Goal: Information Seeking & Learning: Understand process/instructions

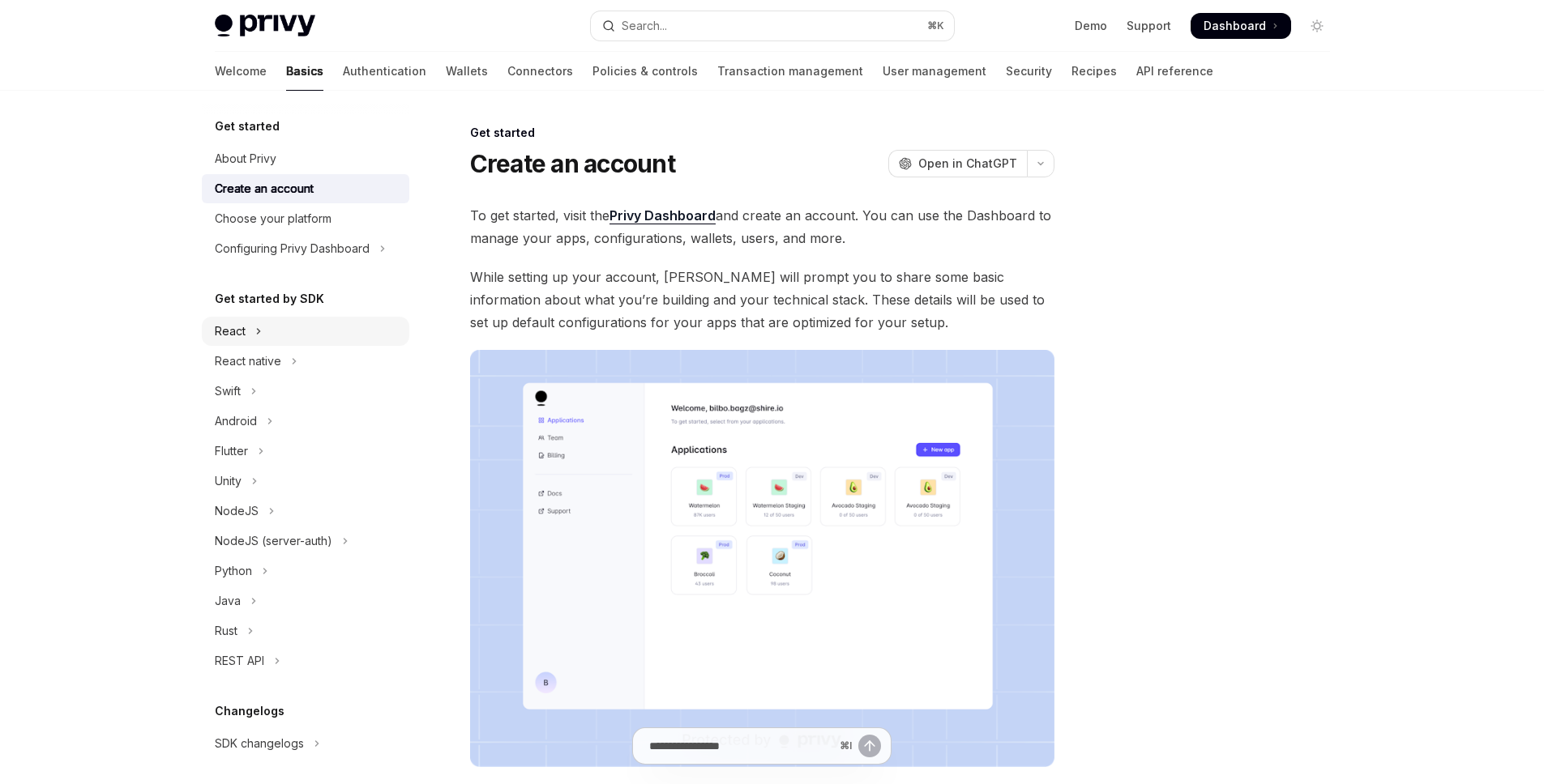
click at [239, 333] on div "React" at bounding box center [231, 330] width 31 height 19
type textarea "*"
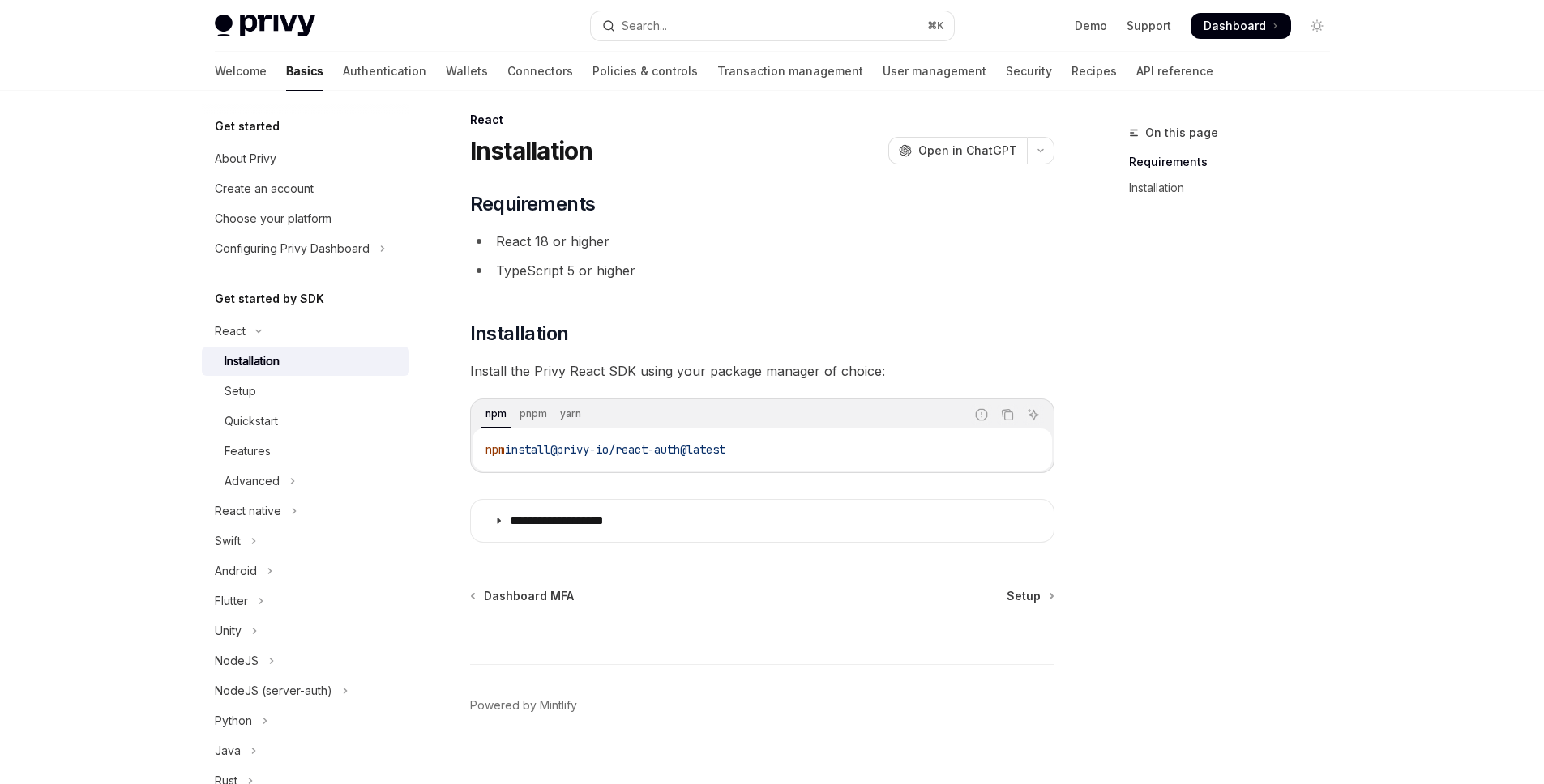
scroll to position [14, 0]
drag, startPoint x: 764, startPoint y: 450, endPoint x: 480, endPoint y: 444, distance: 284.1
click at [480, 444] on div "npm install @privy-io/react-auth@latest" at bounding box center [761, 449] width 580 height 42
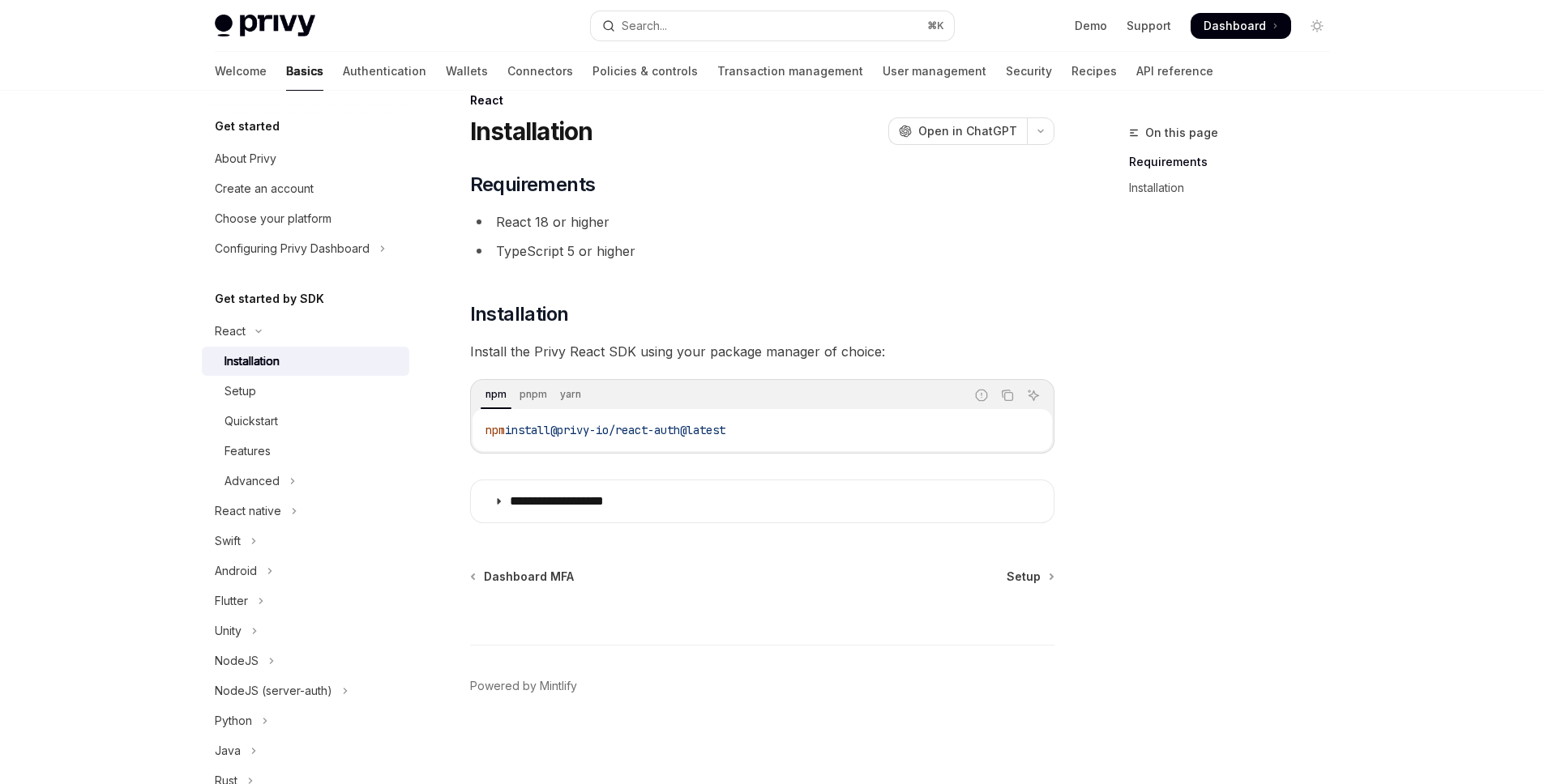
scroll to position [33, 0]
click at [856, 420] on code "npm install @privy-io/react-auth@latest" at bounding box center [762, 429] width 554 height 19
drag, startPoint x: 800, startPoint y: 433, endPoint x: 533, endPoint y: 420, distance: 267.3
click at [467, 420] on div "**********" at bounding box center [610, 437] width 895 height 694
click at [771, 438] on div "npm install @privy-io/react-auth@latest" at bounding box center [761, 430] width 580 height 42
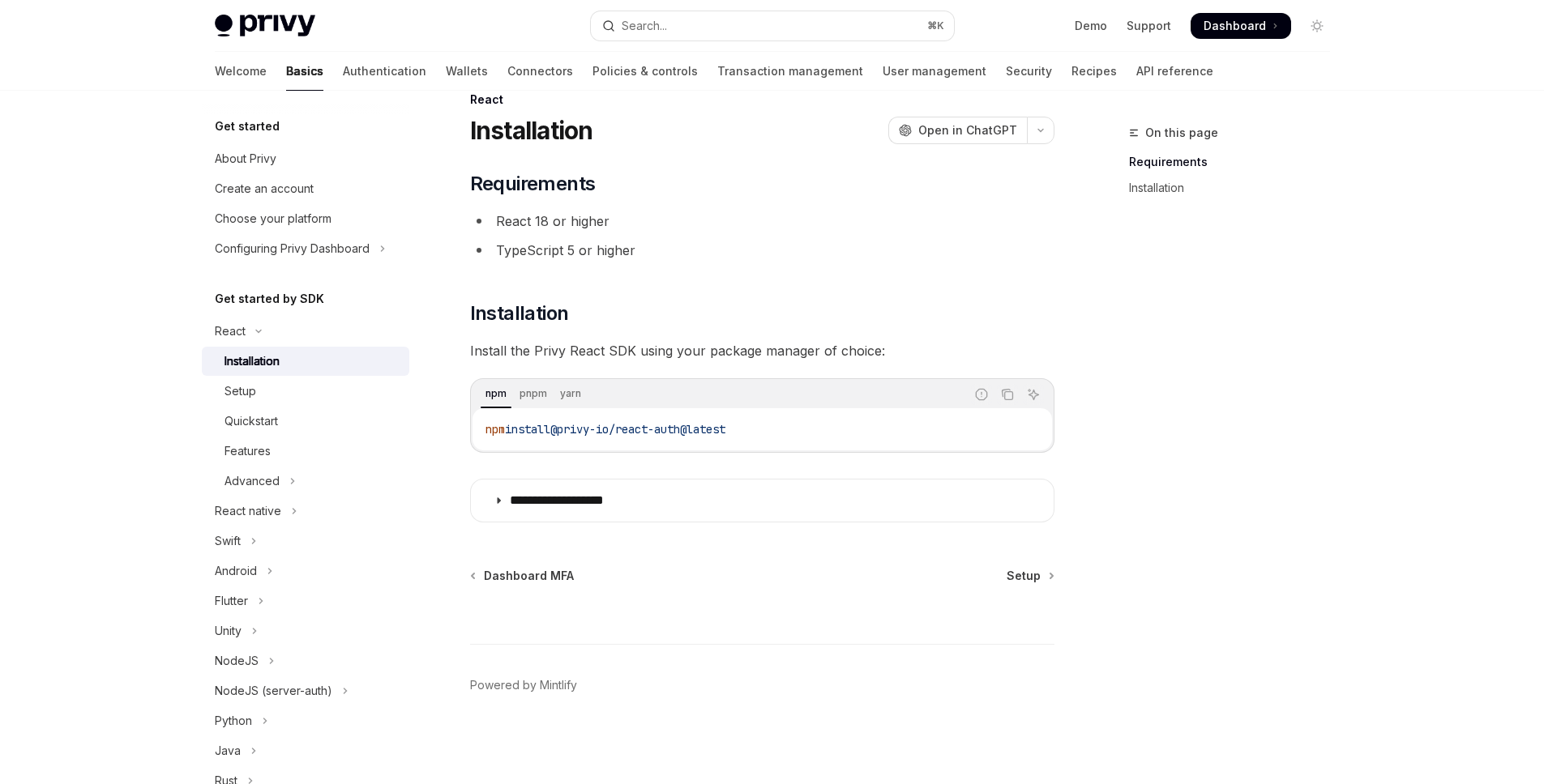
drag, startPoint x: 763, startPoint y: 431, endPoint x: 476, endPoint y: 423, distance: 287.1
click at [476, 423] on div "npm install @privy-io/react-auth@latest" at bounding box center [761, 430] width 580 height 42
click at [1221, 296] on div "On this page Requirements Installation" at bounding box center [1220, 454] width 246 height 661
